Goal: Task Accomplishment & Management: Complete application form

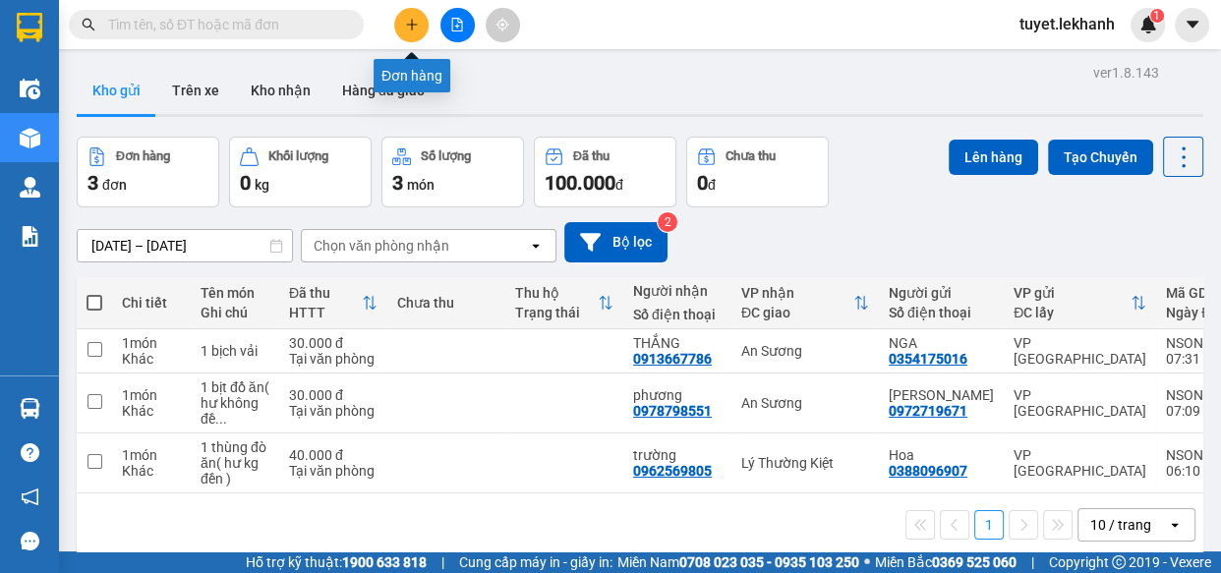
click at [408, 32] on button at bounding box center [411, 25] width 34 height 34
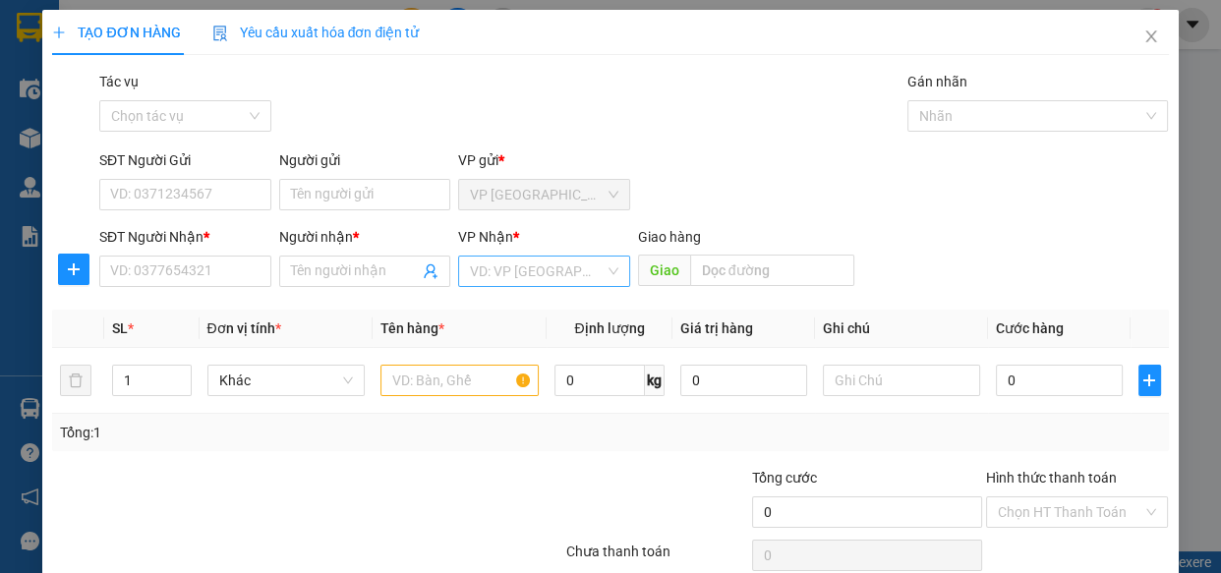
click at [526, 276] on input "search" at bounding box center [537, 271] width 135 height 29
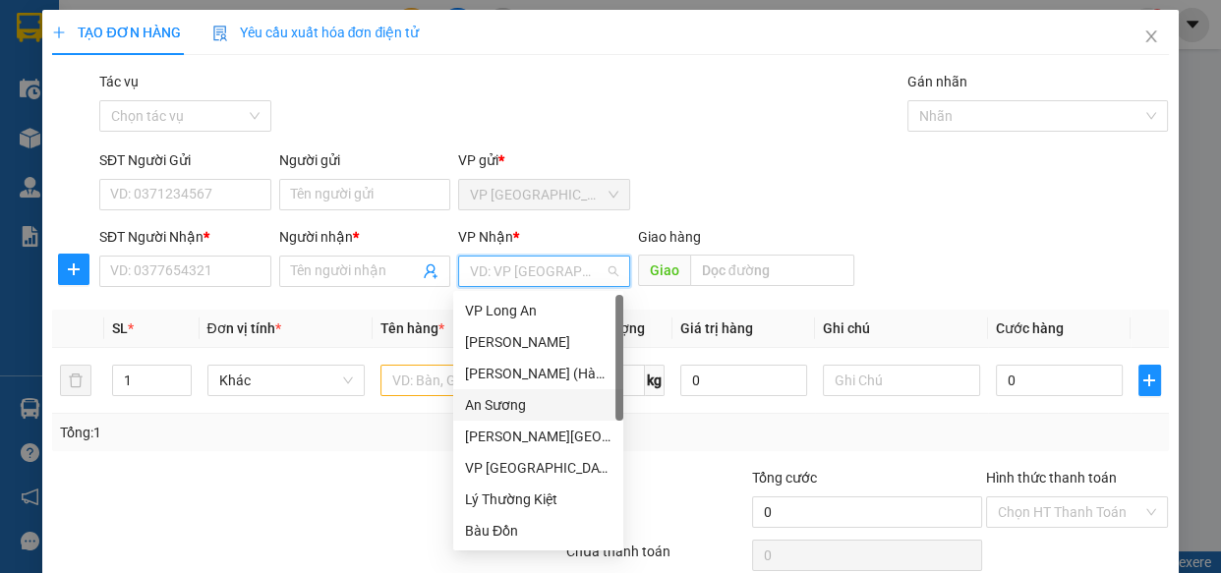
click at [488, 408] on div "An Sương" at bounding box center [538, 405] width 147 height 22
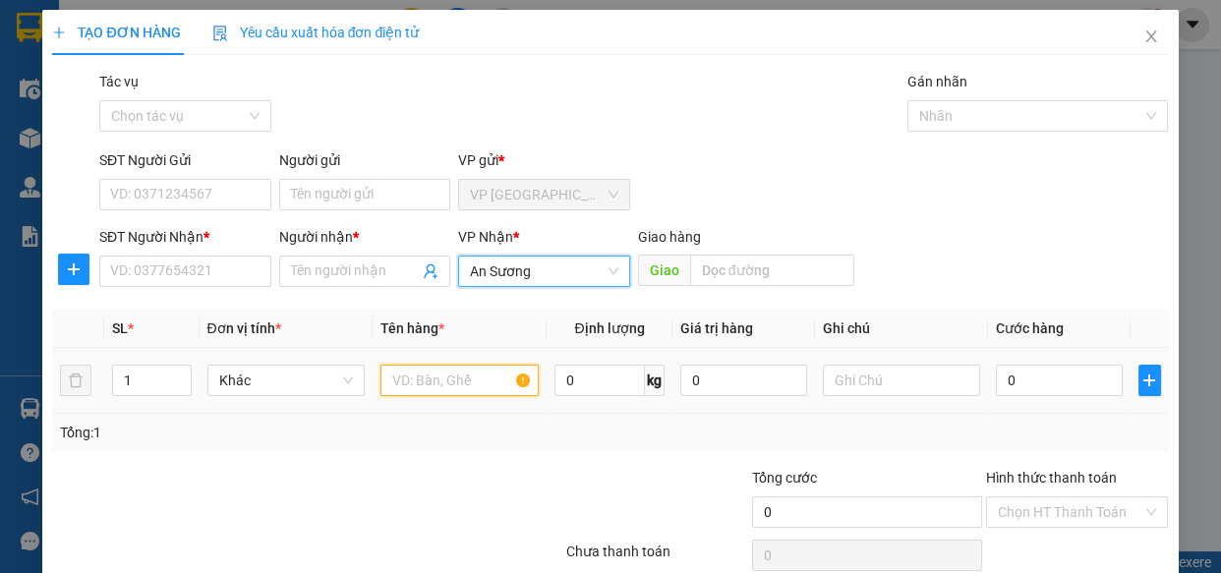
click at [443, 388] on input "text" at bounding box center [460, 380] width 158 height 31
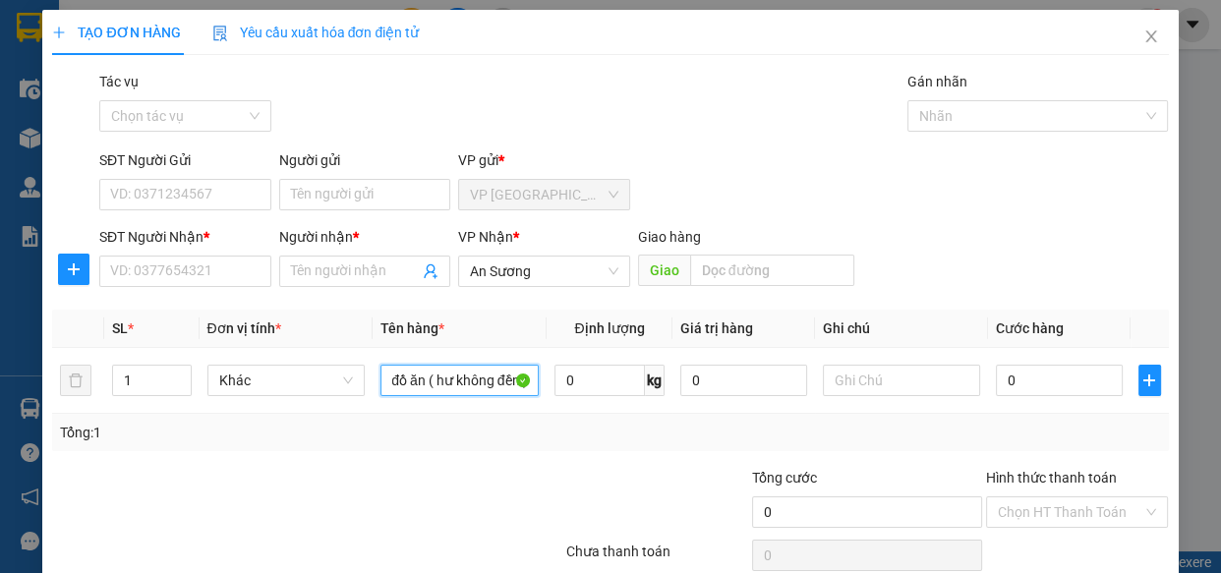
scroll to position [0, 58]
type input "1 thùng đồ ăn ( hư không đền )"
click at [189, 195] on input "SĐT Người Gửi" at bounding box center [185, 194] width 172 height 31
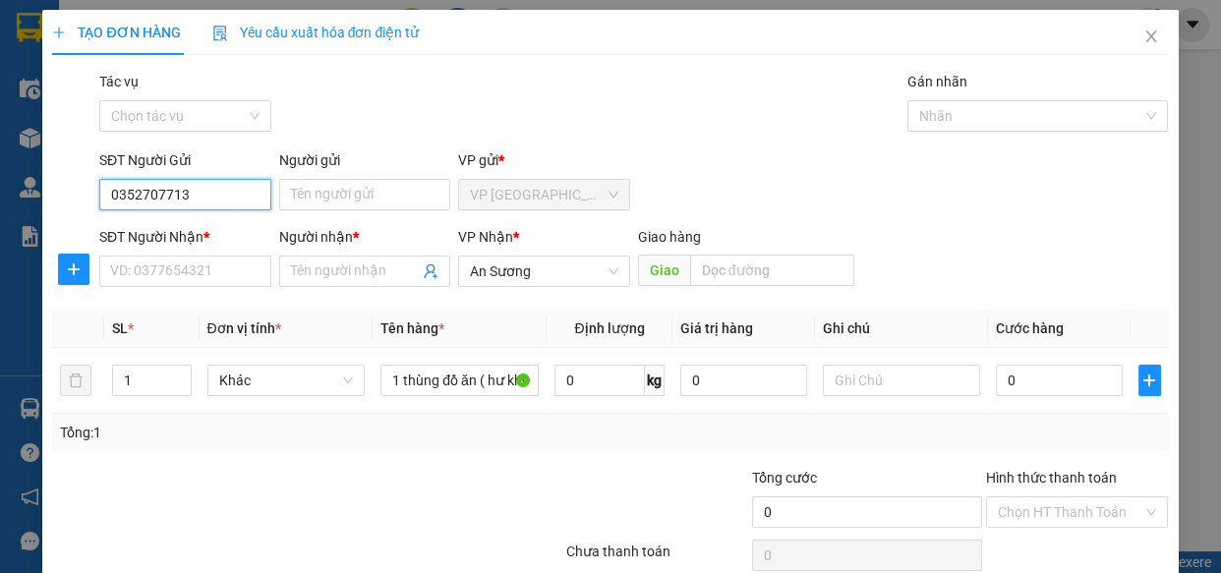
click at [254, 195] on input "0352707713" at bounding box center [185, 194] width 172 height 31
click at [128, 194] on input "0352707713" at bounding box center [185, 194] width 172 height 31
click at [209, 195] on input "0332707713" at bounding box center [185, 194] width 172 height 31
click at [152, 193] on input "0332707713" at bounding box center [185, 194] width 172 height 31
type input "0332757713"
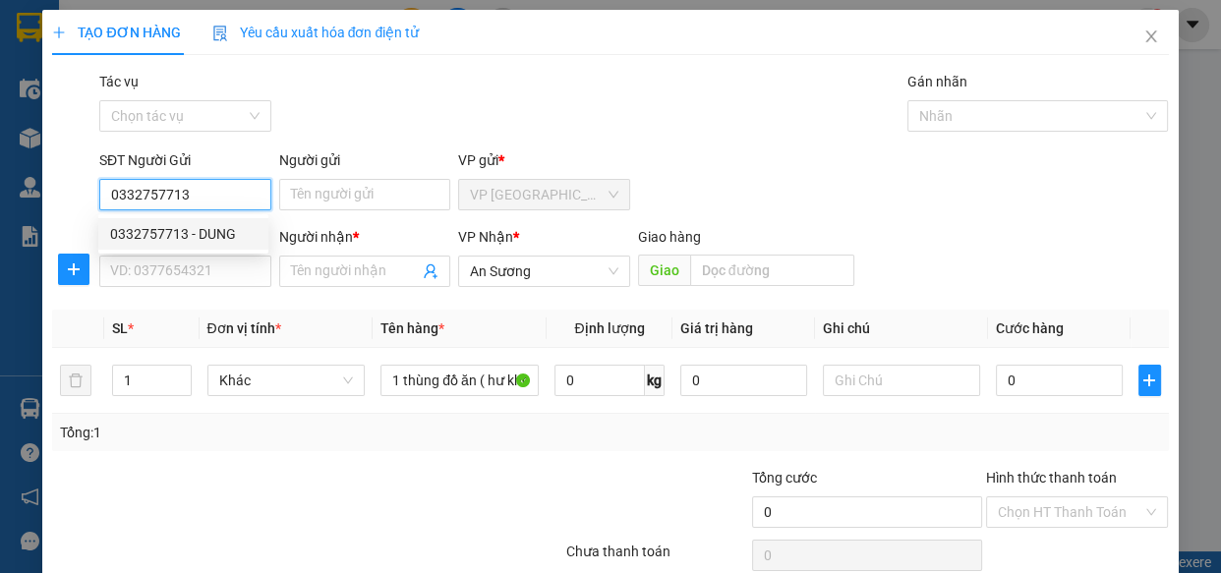
click at [225, 192] on input "0332757713" at bounding box center [185, 194] width 172 height 31
click at [217, 230] on div "0332757713 - DUNG" at bounding box center [183, 234] width 147 height 22
type input "DUNG"
type input "30.000"
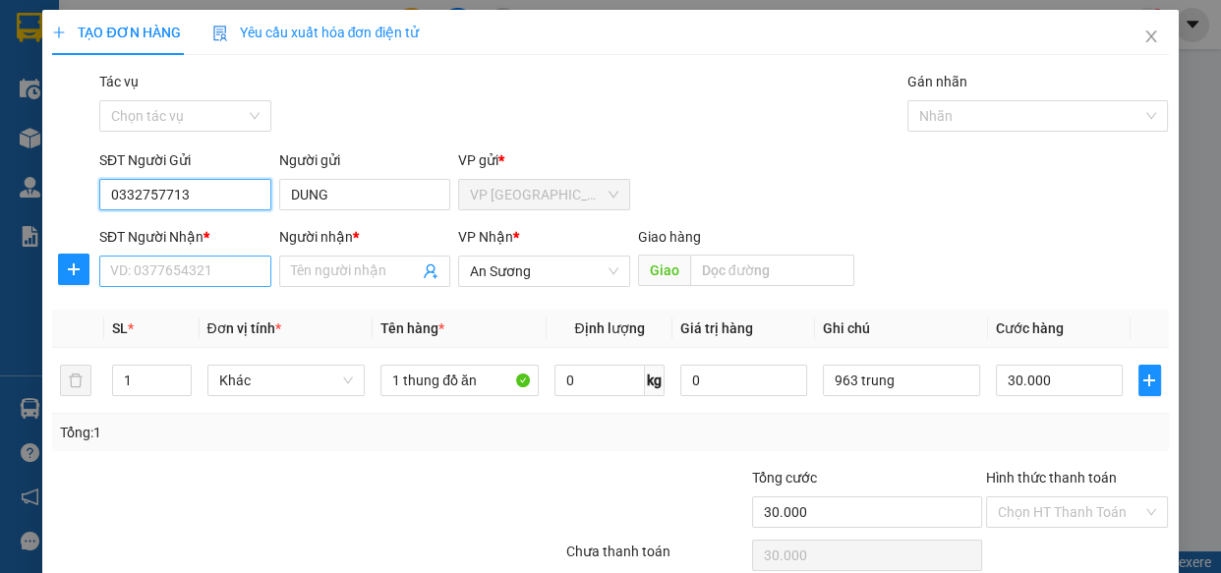
type input "0332757713"
click at [220, 270] on input "SĐT Người Nhận *" at bounding box center [185, 271] width 172 height 31
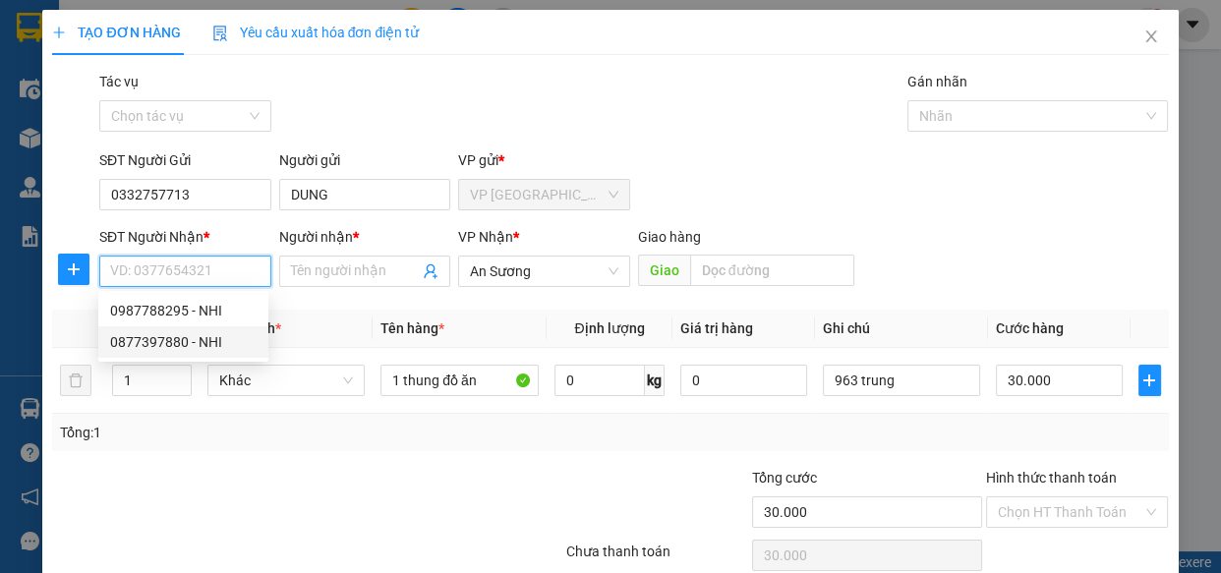
click at [189, 338] on div "0877397880 - NHI" at bounding box center [183, 342] width 147 height 22
type input "0877397880"
type input "NHI"
type input "60.000"
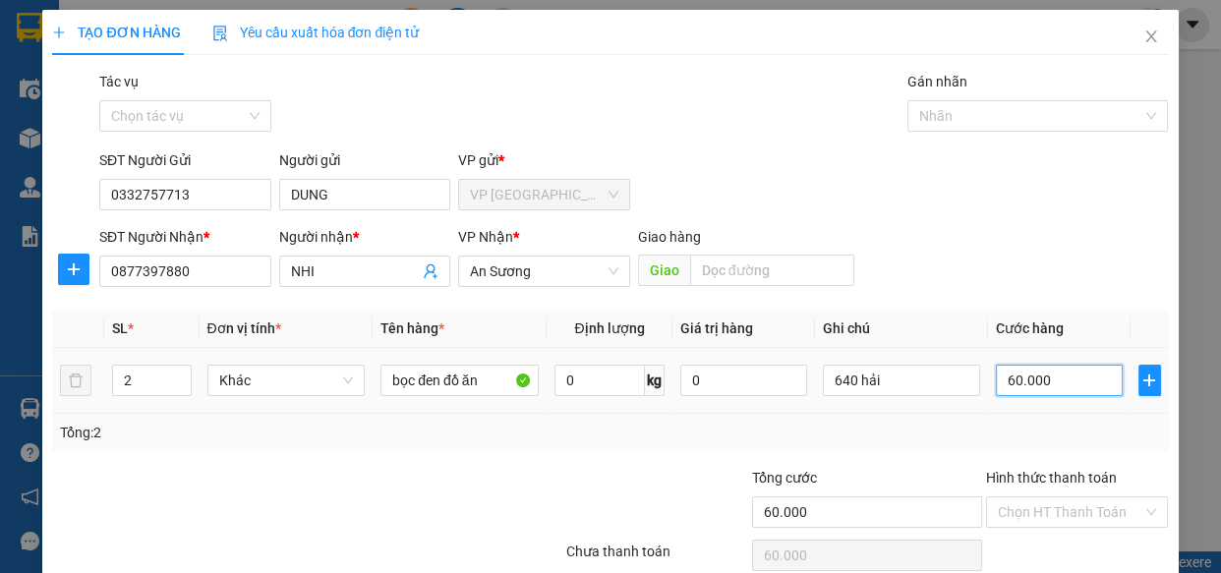
click at [1054, 388] on input "60.000" at bounding box center [1059, 380] width 127 height 31
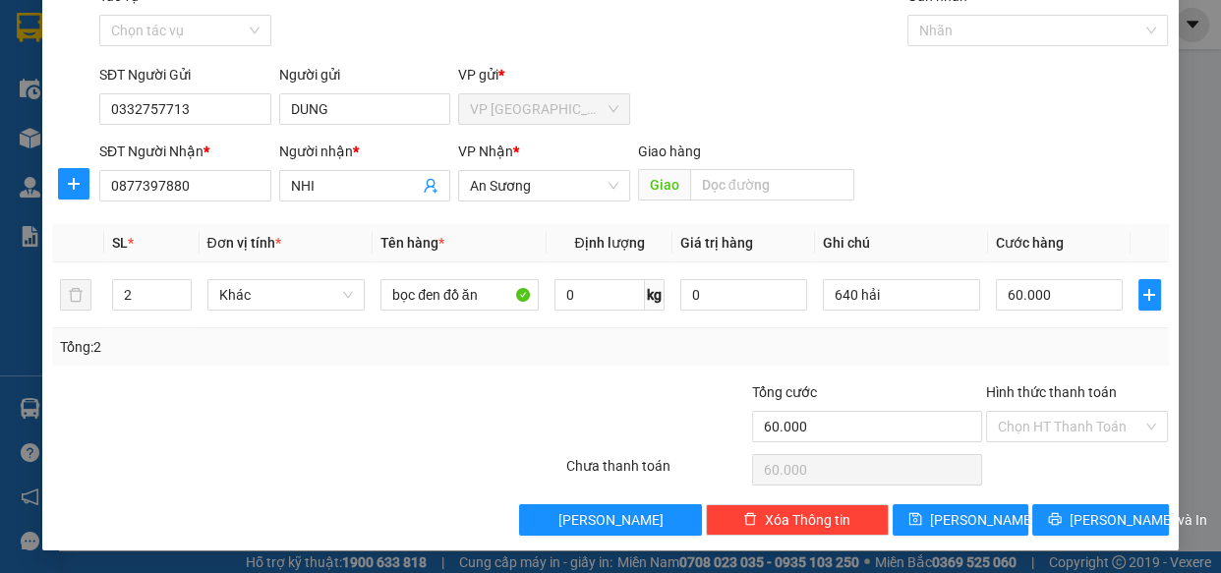
click at [978, 214] on div "Transit Pickup Surcharge Ids Transit Deliver Surcharge Ids Transit Deliver Surc…" at bounding box center [610, 260] width 1116 height 551
drag, startPoint x: 943, startPoint y: 285, endPoint x: 771, endPoint y: 324, distance: 176.5
click at [771, 324] on tr "2 Khác bọc đen đồ ăn 0 kg 0 640 hải 60.000" at bounding box center [610, 296] width 1116 height 66
click at [943, 222] on div "Transit Pickup Surcharge Ids Transit Deliver Surcharge Ids Transit Deliver Surc…" at bounding box center [610, 260] width 1116 height 551
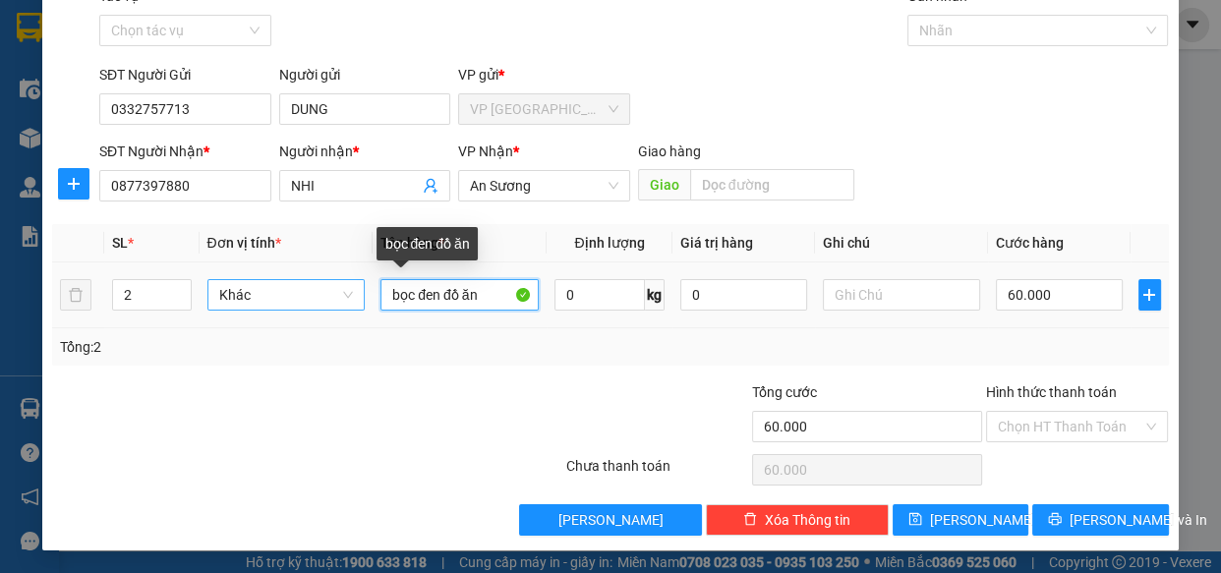
drag, startPoint x: 480, startPoint y: 296, endPoint x: 357, endPoint y: 298, distance: 122.9
click at [357, 298] on tr "2 Khác bọc đen đồ ăn 0 kg 0 60.000" at bounding box center [610, 296] width 1116 height 66
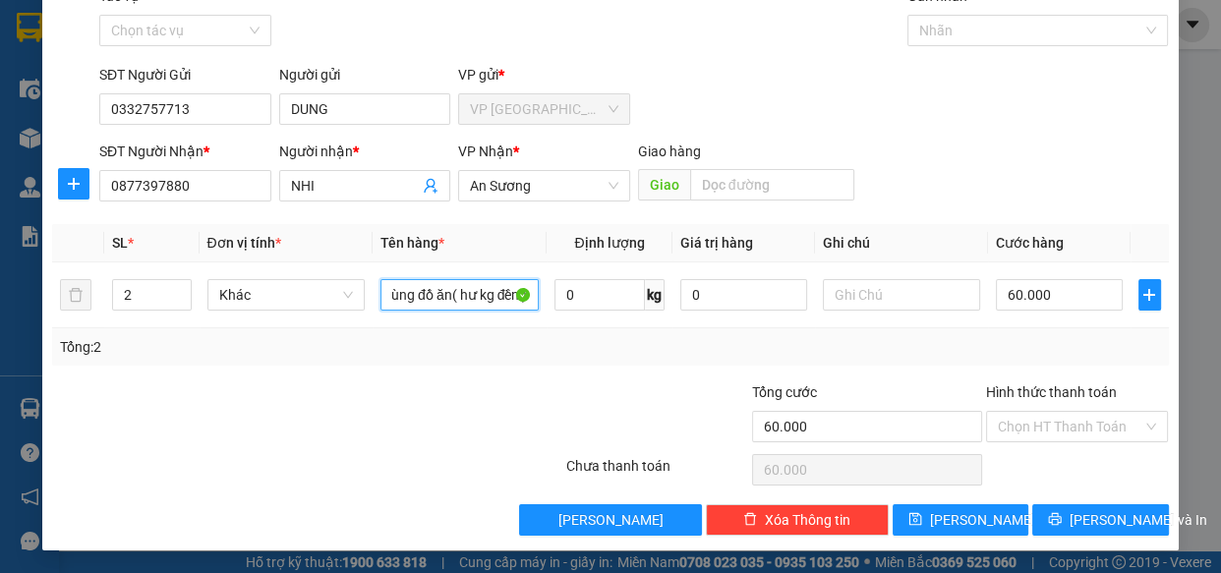
scroll to position [0, 29]
type input "1 thùng đồ ăn( hư kg đền )"
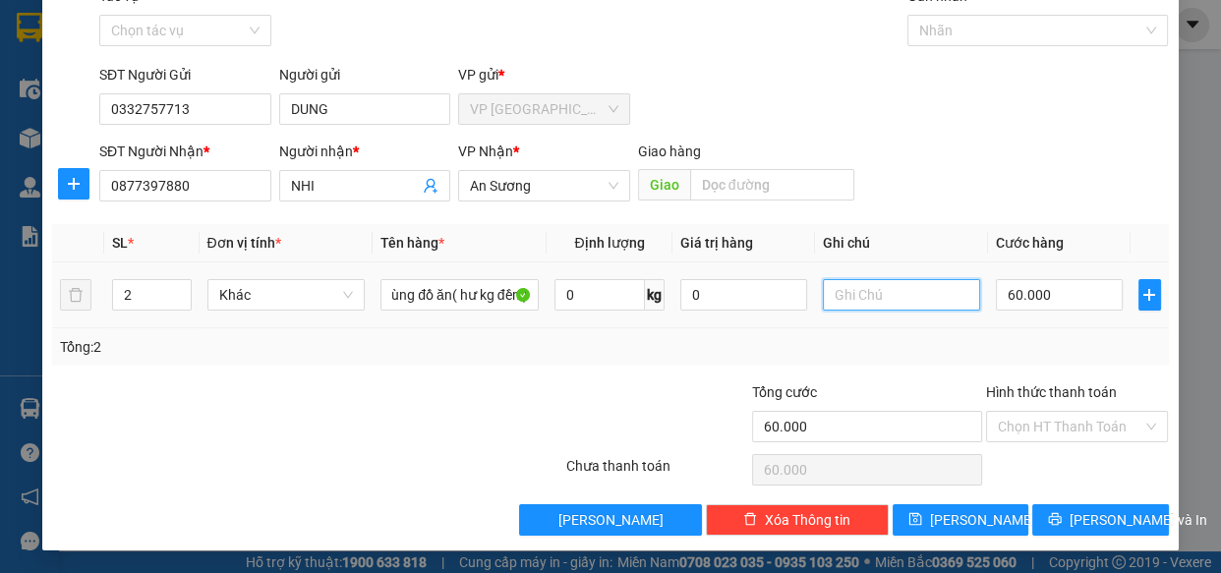
click at [867, 296] on input "text" at bounding box center [902, 294] width 158 height 31
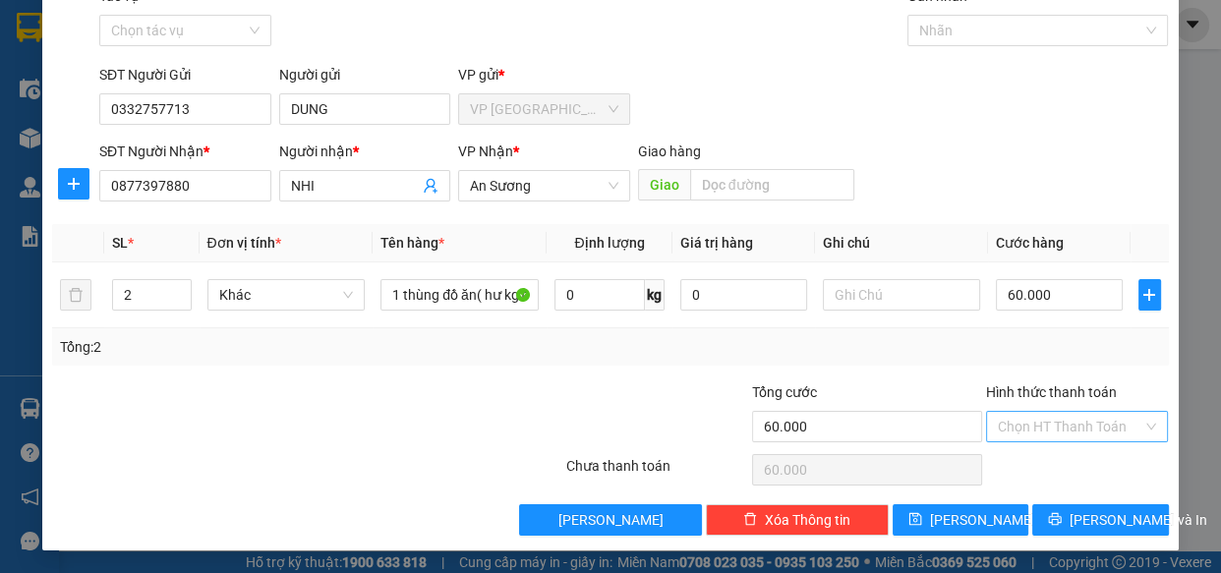
click at [1126, 426] on input "Hình thức thanh toán" at bounding box center [1071, 426] width 146 height 29
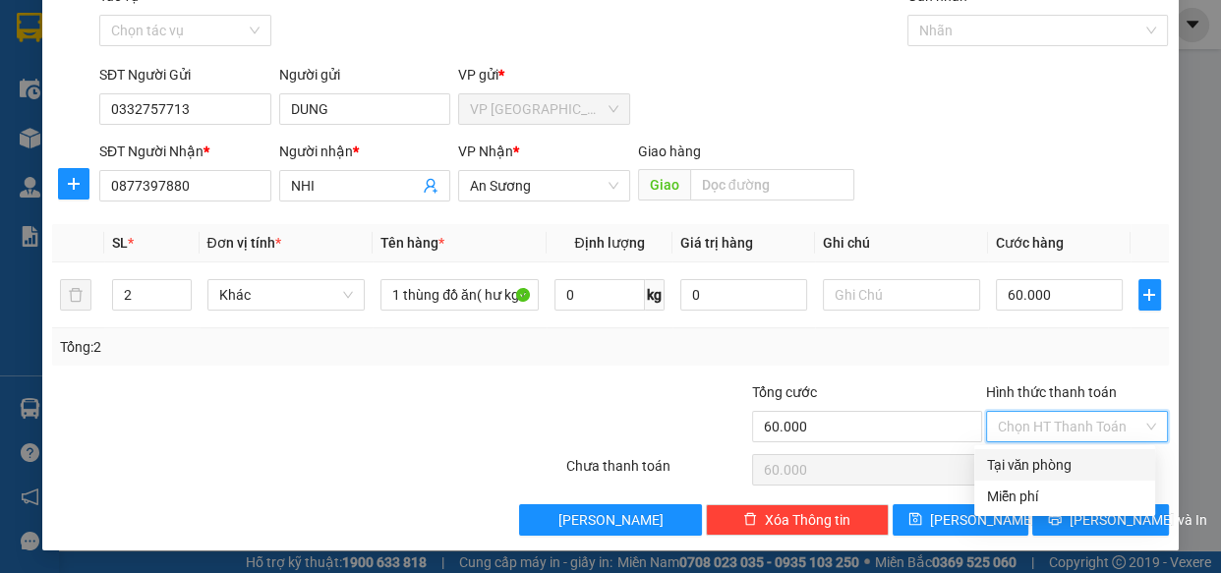
click at [1069, 464] on div "Tại văn phòng" at bounding box center [1064, 465] width 157 height 22
type input "0"
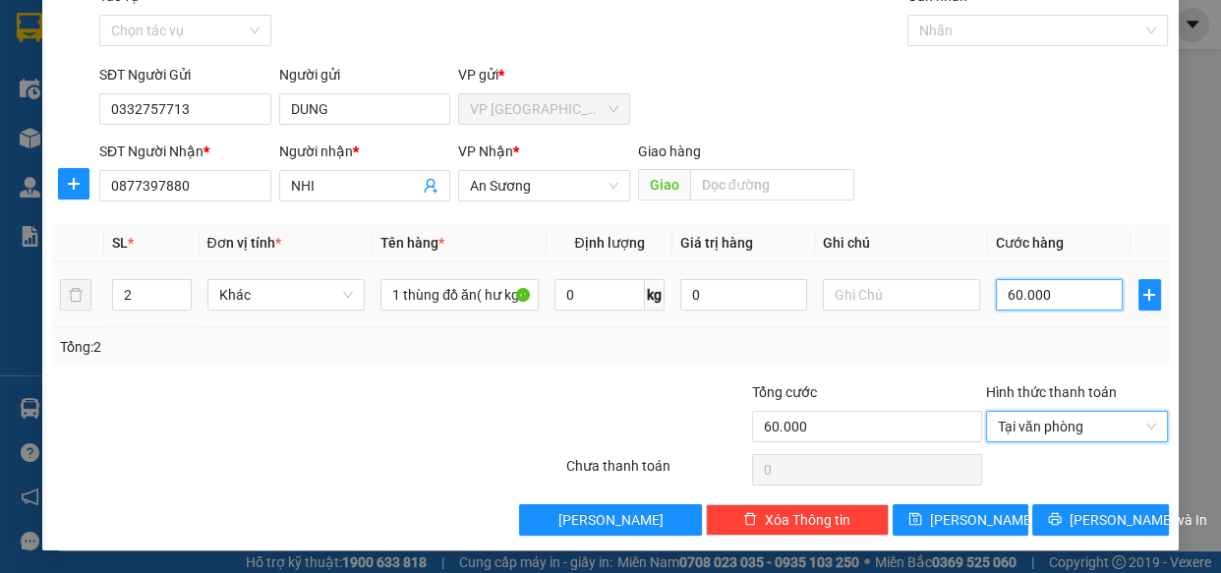
click at [1090, 300] on input "60.000" at bounding box center [1059, 294] width 127 height 31
type input "5"
type input "50"
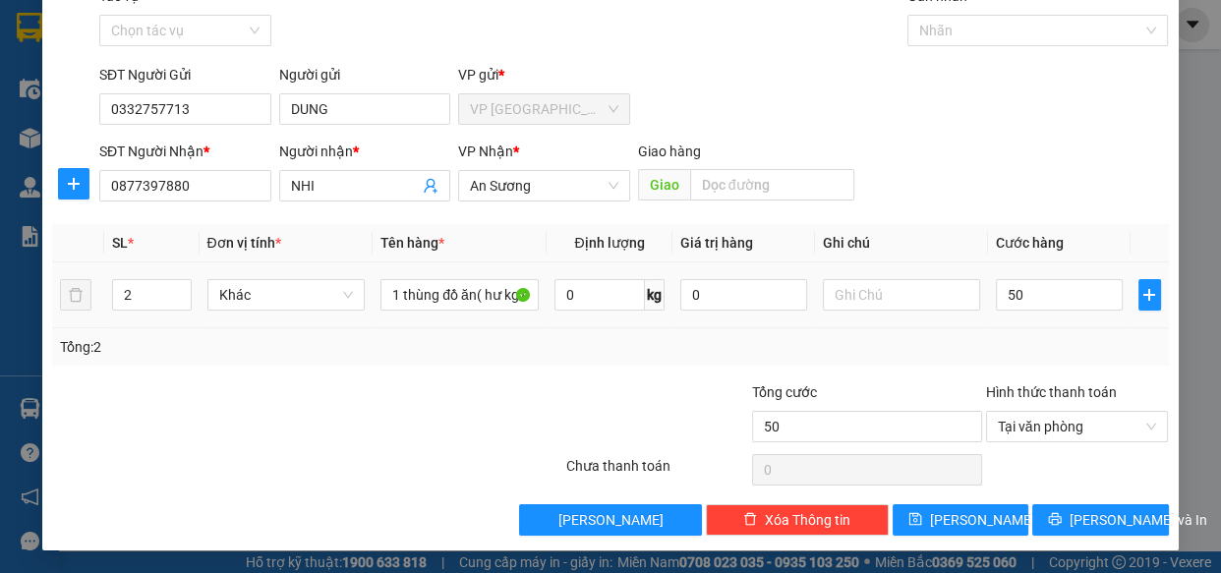
type input "50.000"
click at [1107, 236] on th "Cước hàng" at bounding box center [1059, 243] width 143 height 38
click at [1076, 525] on span "[PERSON_NAME] và In" at bounding box center [1139, 520] width 138 height 22
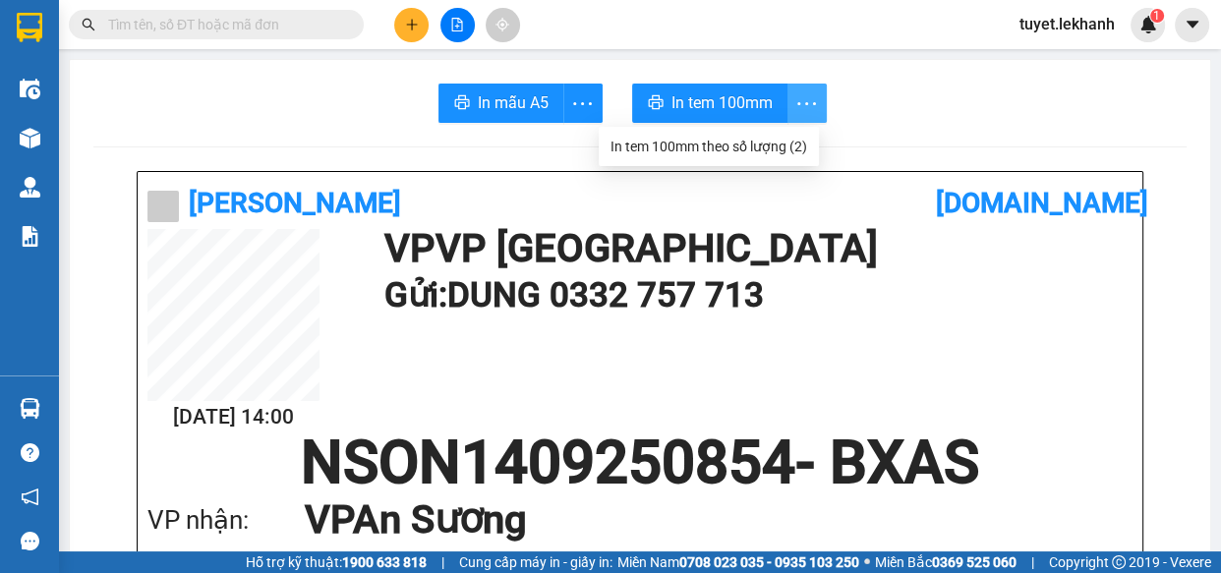
click at [811, 107] on icon "more" at bounding box center [807, 103] width 25 height 25
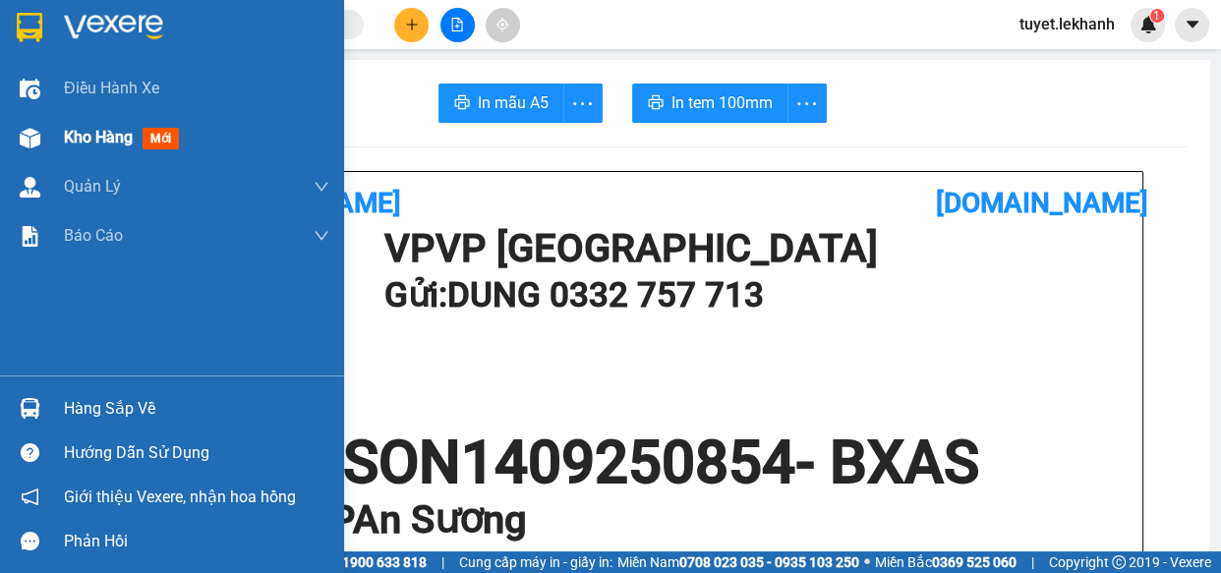
click at [42, 143] on div at bounding box center [30, 138] width 34 height 34
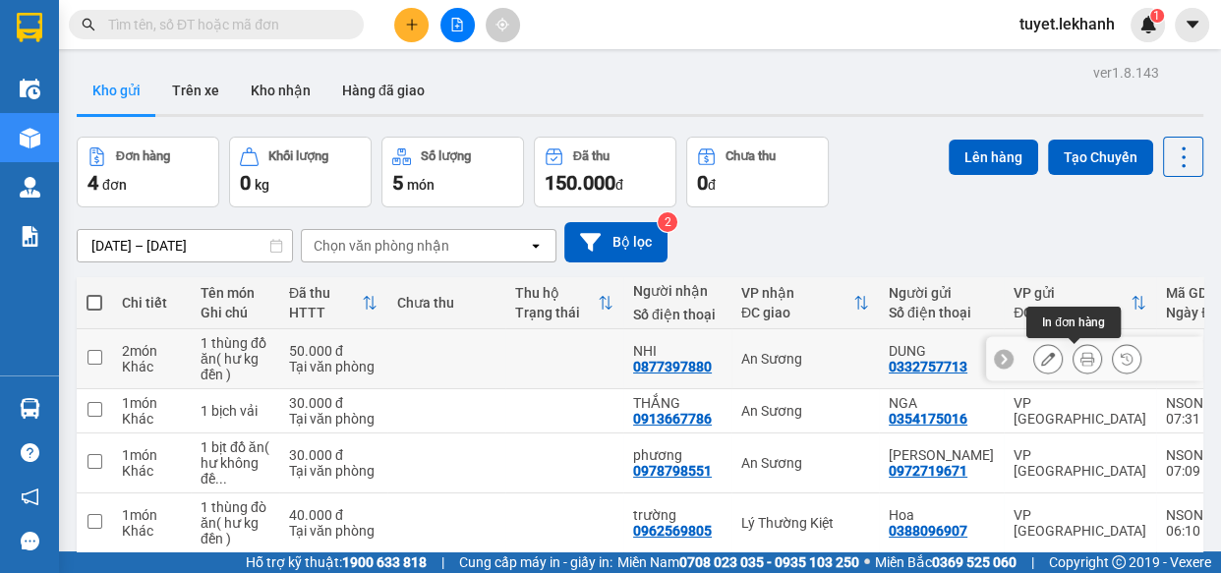
click at [1044, 363] on button at bounding box center [1048, 359] width 28 height 34
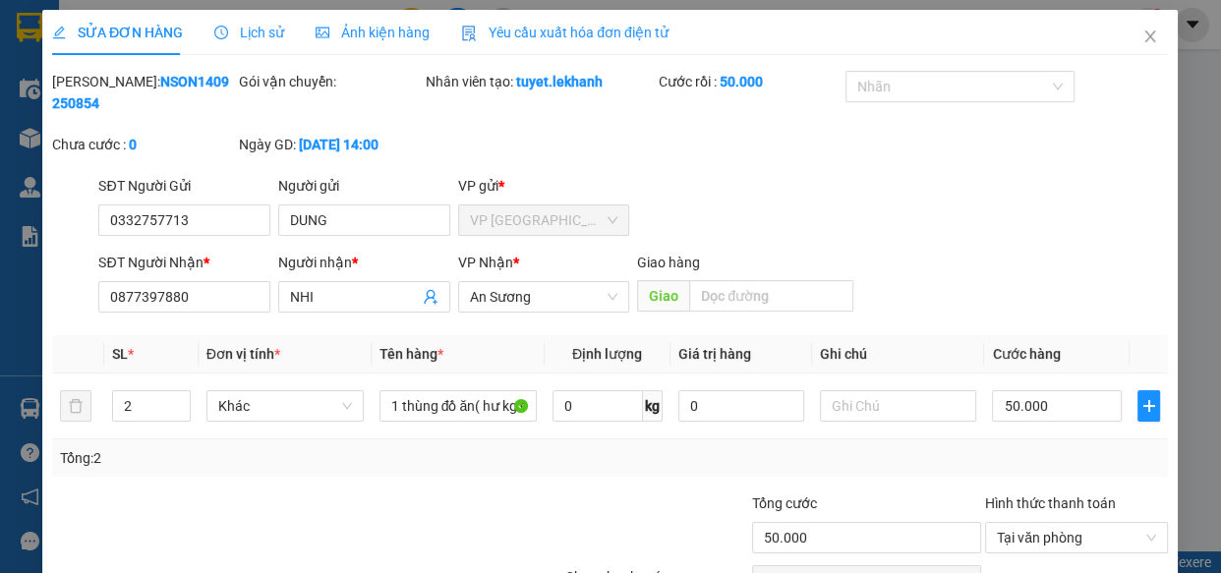
type input "0332757713"
type input "DUNG"
type input "0877397880"
type input "NHI"
type input "50.000"
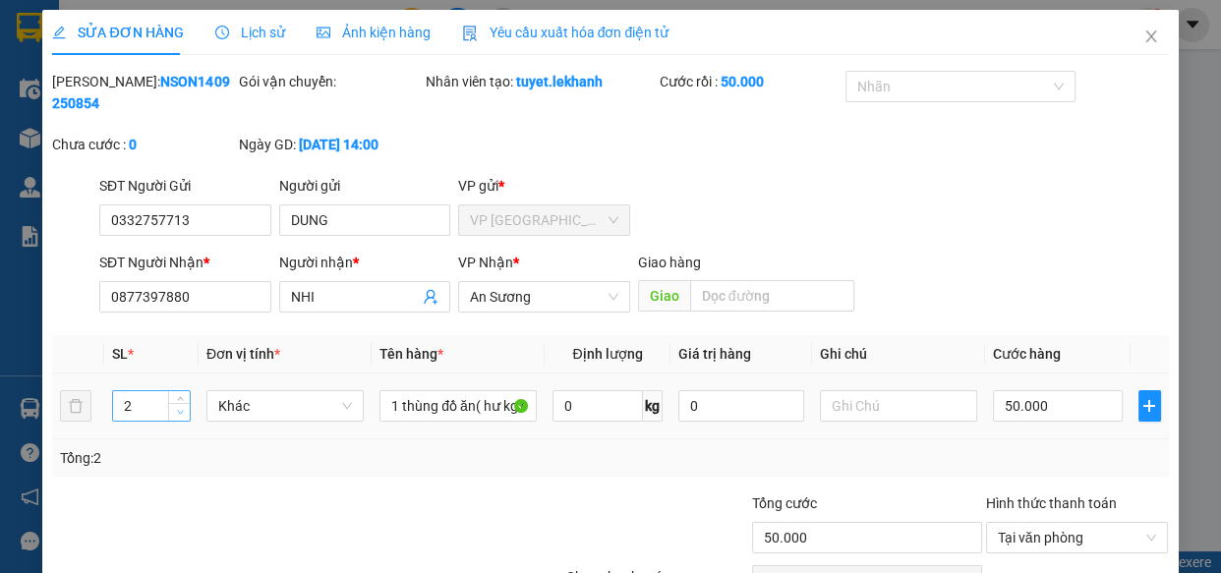
type input "1"
click at [179, 409] on icon "down" at bounding box center [180, 412] width 7 height 7
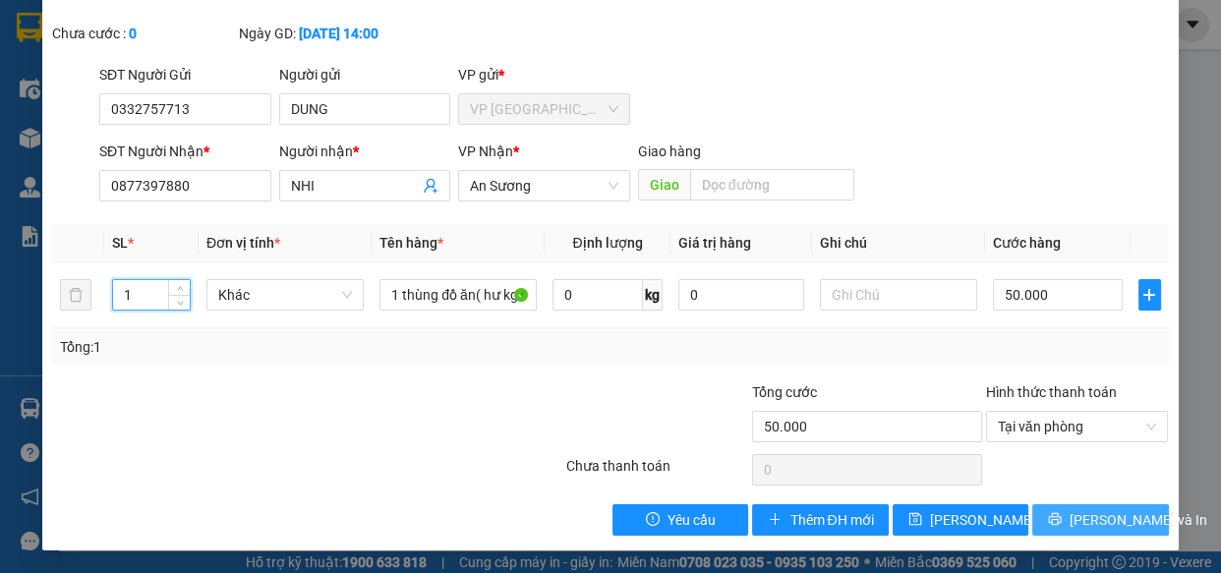
click at [1062, 522] on icon "printer" at bounding box center [1055, 519] width 14 height 14
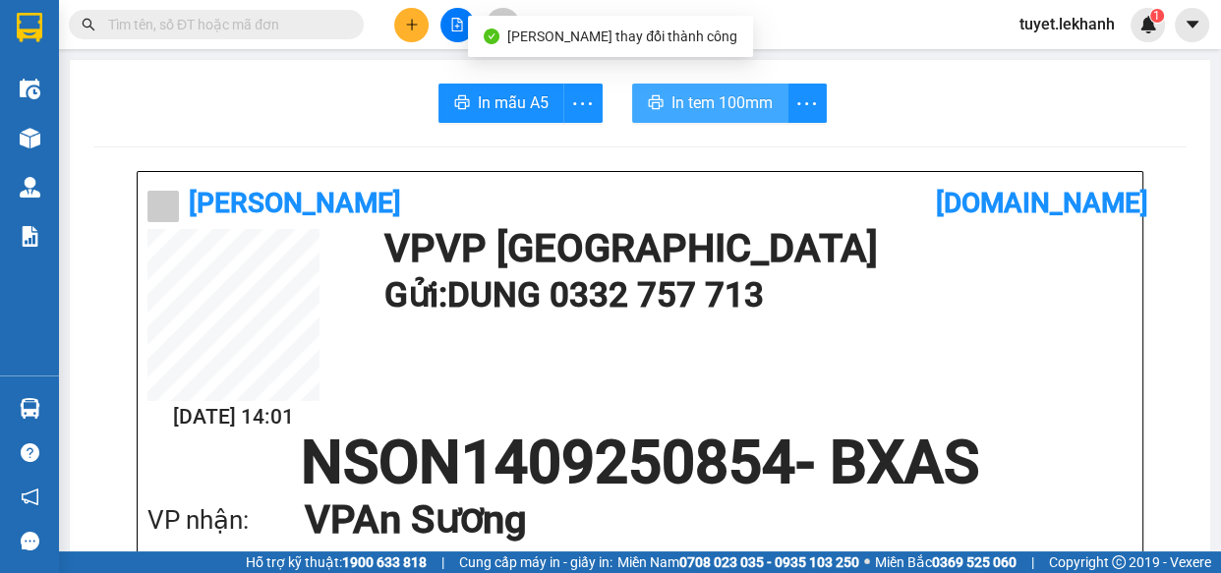
click at [693, 91] on span "In tem 100mm" at bounding box center [722, 102] width 101 height 25
